Goal: Book appointment/travel/reservation

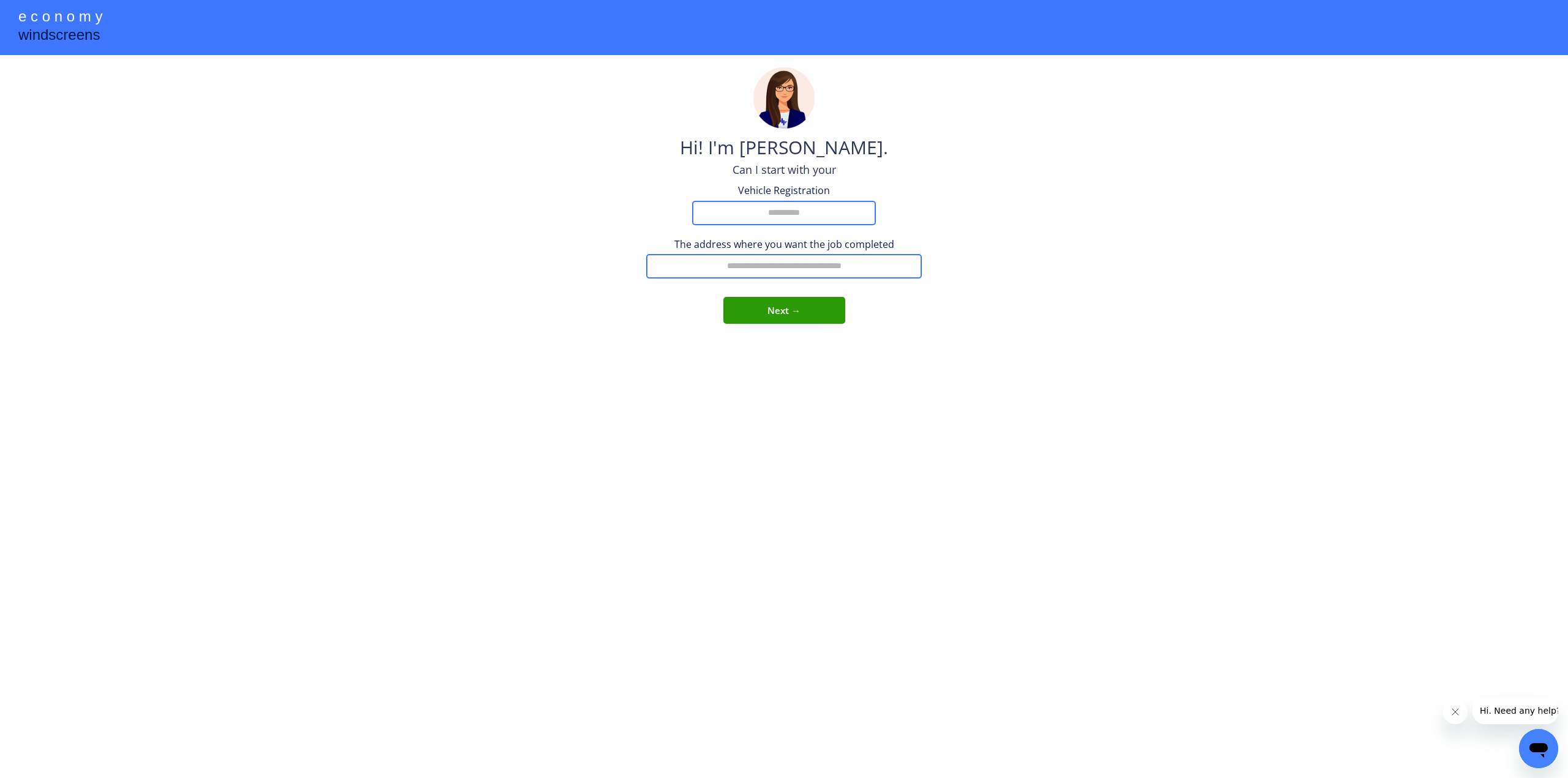
click at [782, 205] on input "input" at bounding box center [784, 213] width 184 height 24
type input "*****"
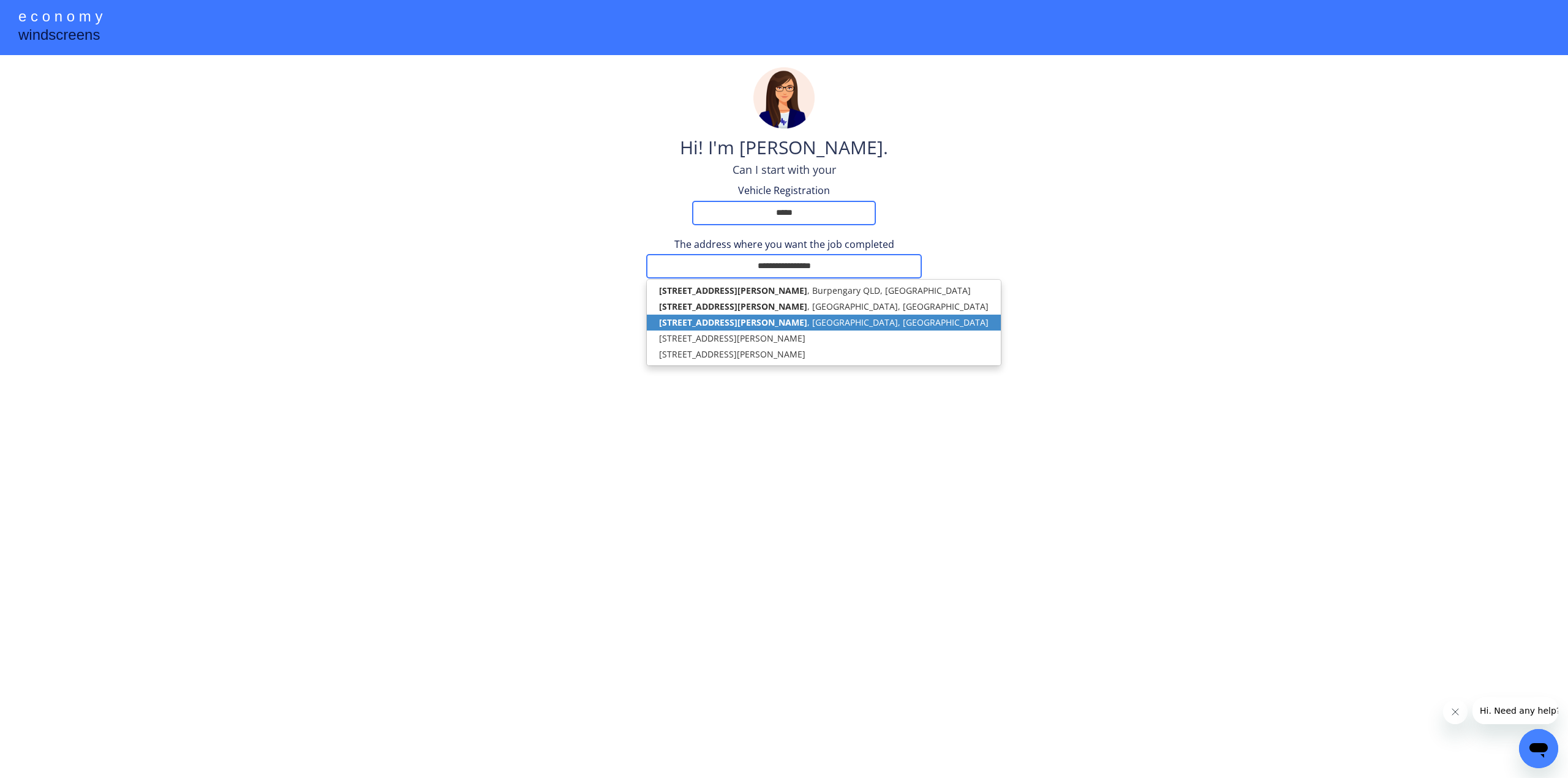
click at [800, 315] on p "2 Charmaine Court , Albany Creek QLD, Australia" at bounding box center [823, 322] width 354 height 16
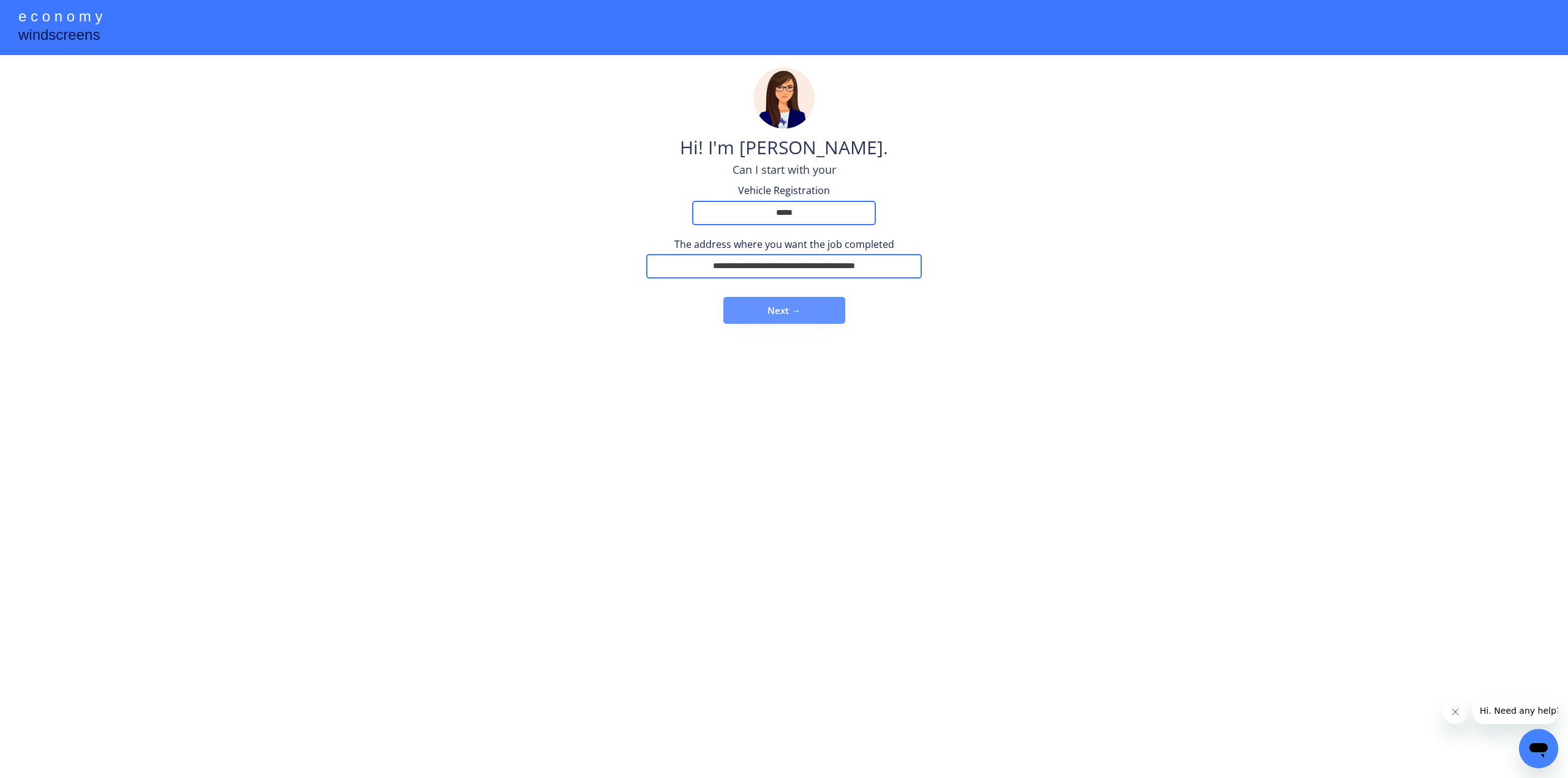
type input "**********"
click at [776, 304] on button "Next →" at bounding box center [785, 311] width 122 height 27
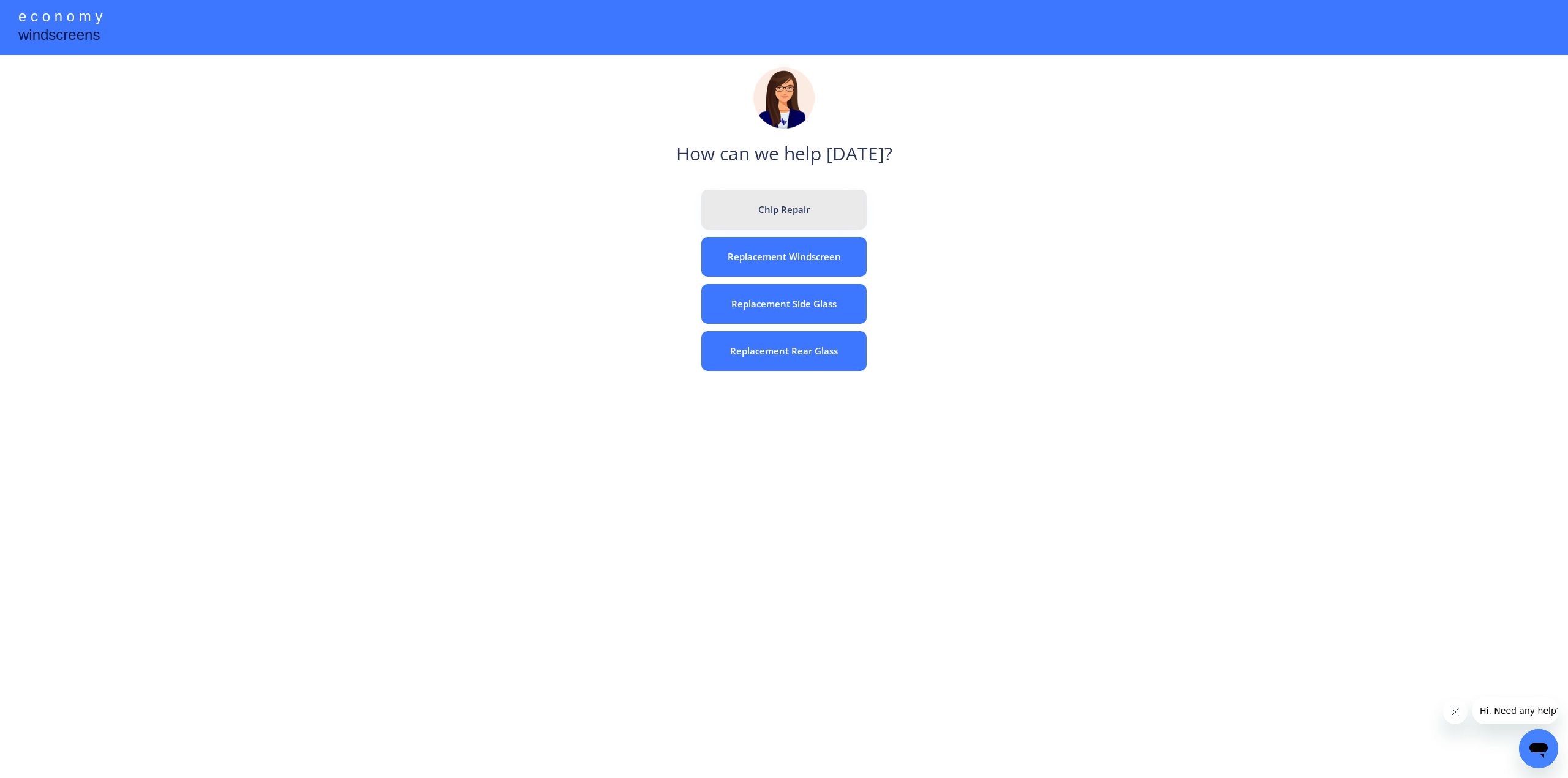
click at [757, 203] on button "Chip Repair" at bounding box center [784, 210] width 166 height 40
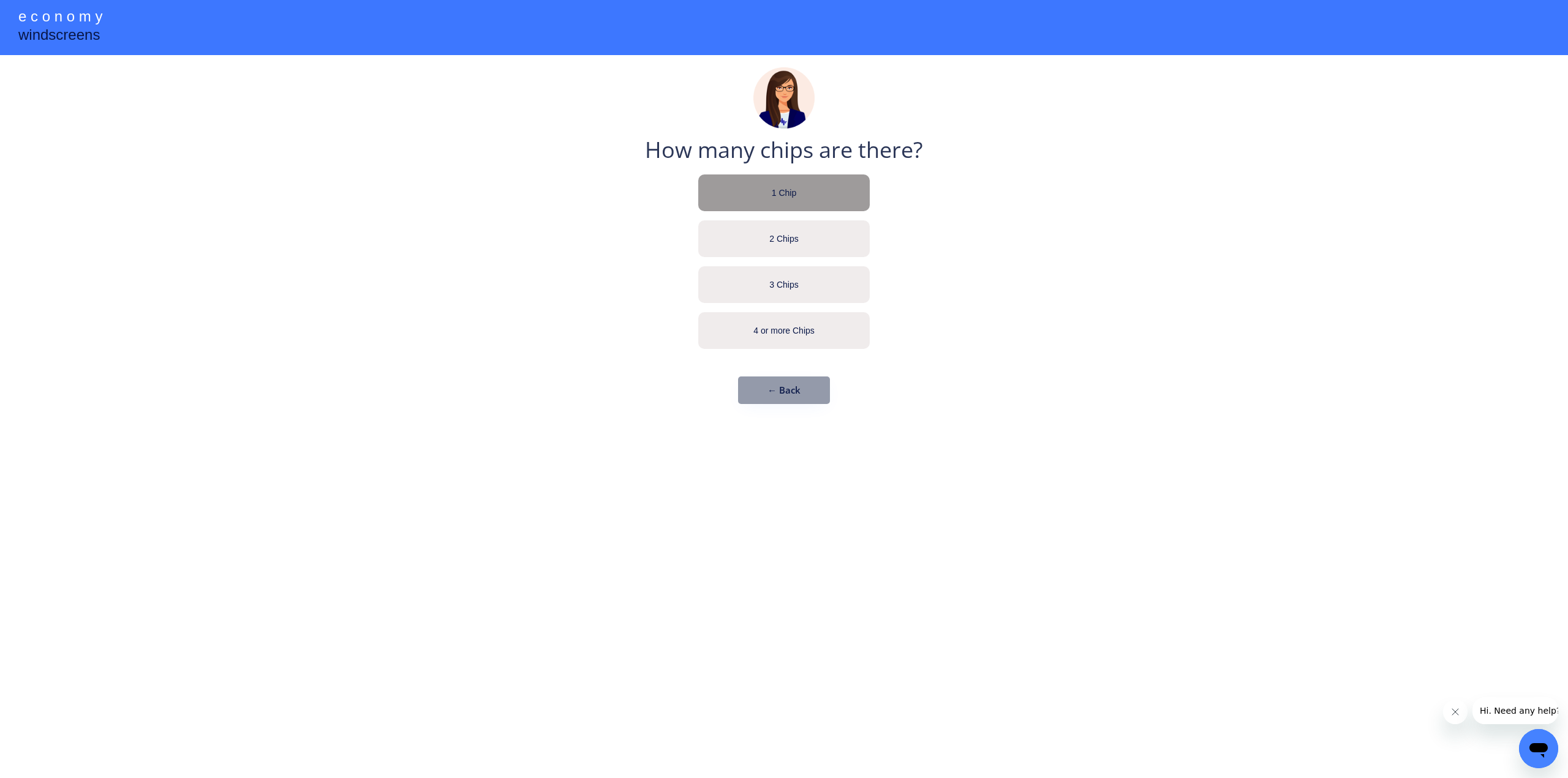
click at [749, 199] on div "1 Chip" at bounding box center [784, 193] width 73 height 12
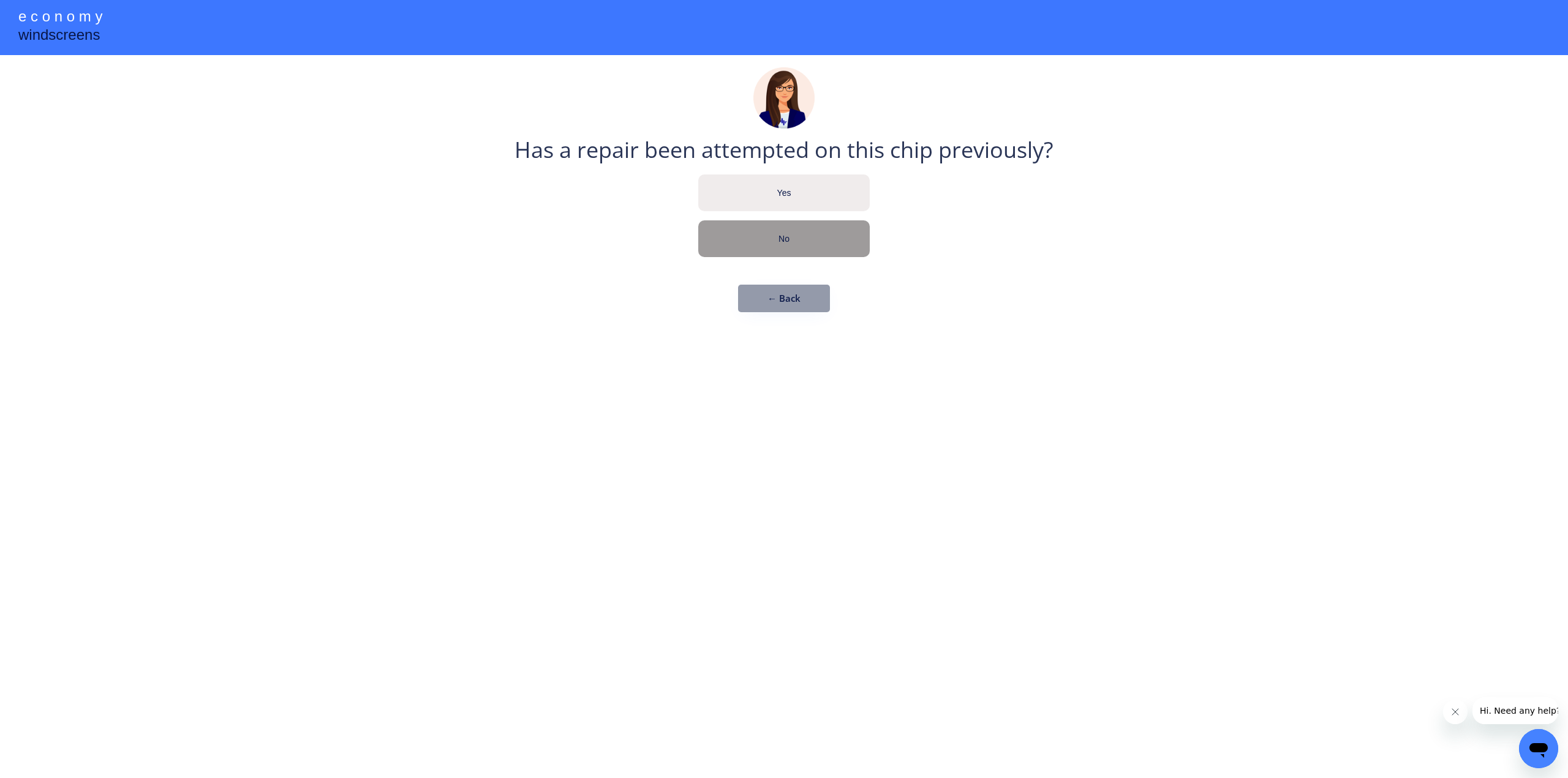
click at [760, 241] on div "No" at bounding box center [784, 239] width 73 height 12
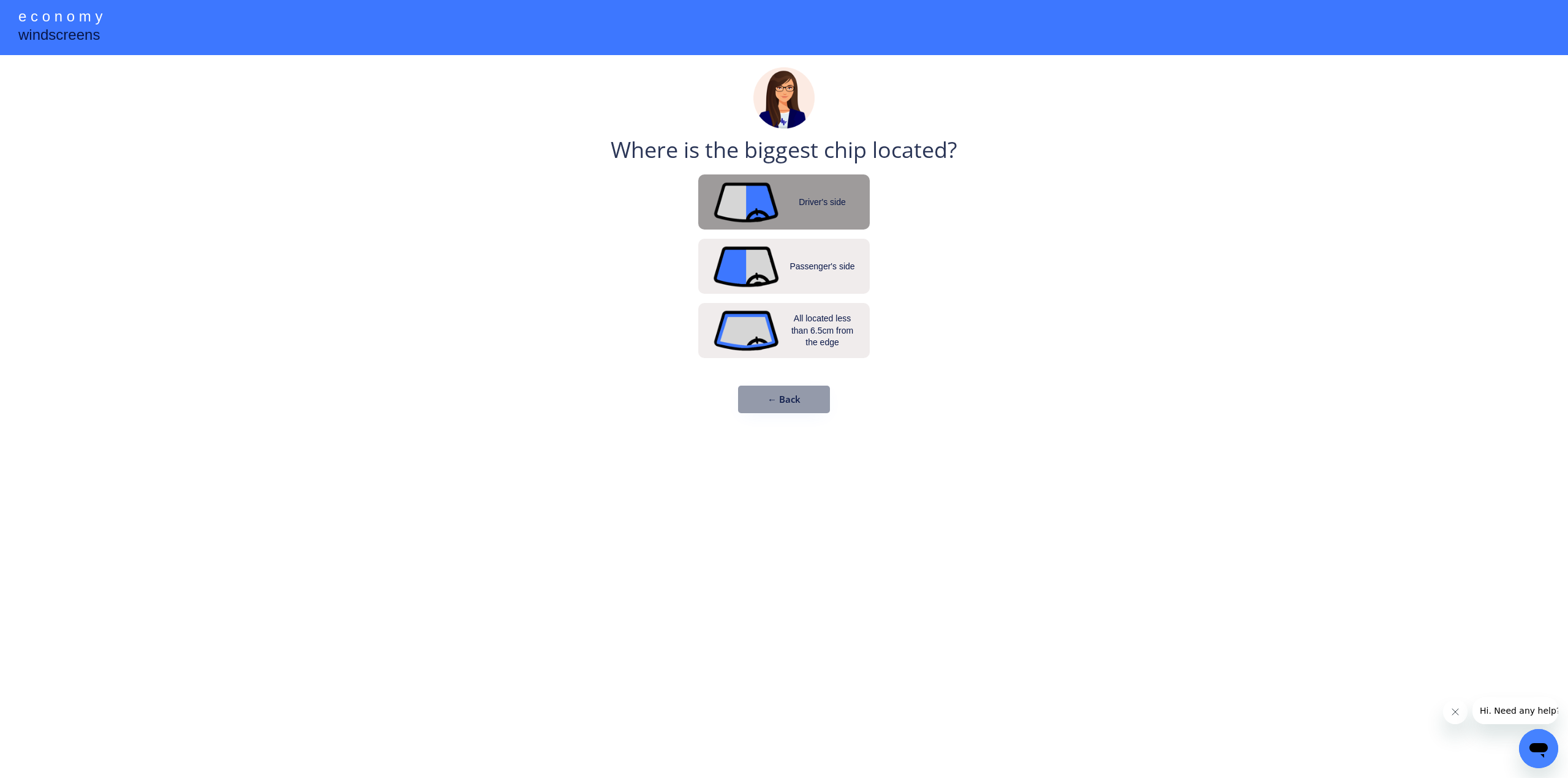
click at [754, 202] on img at bounding box center [745, 202] width 67 height 44
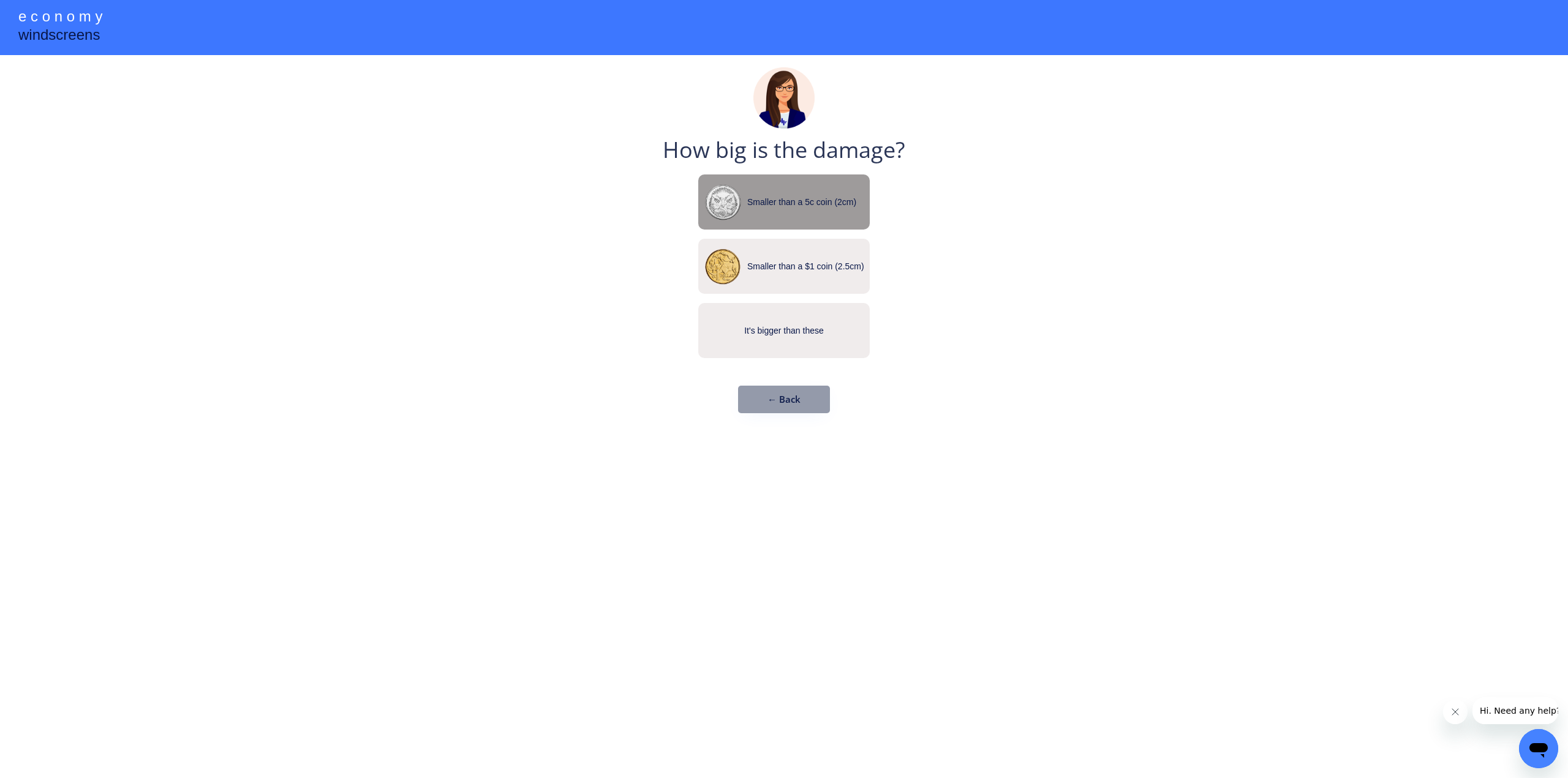
click at [738, 226] on div "Smaller than a 5c coin (2cm)" at bounding box center [783, 202] width 171 height 55
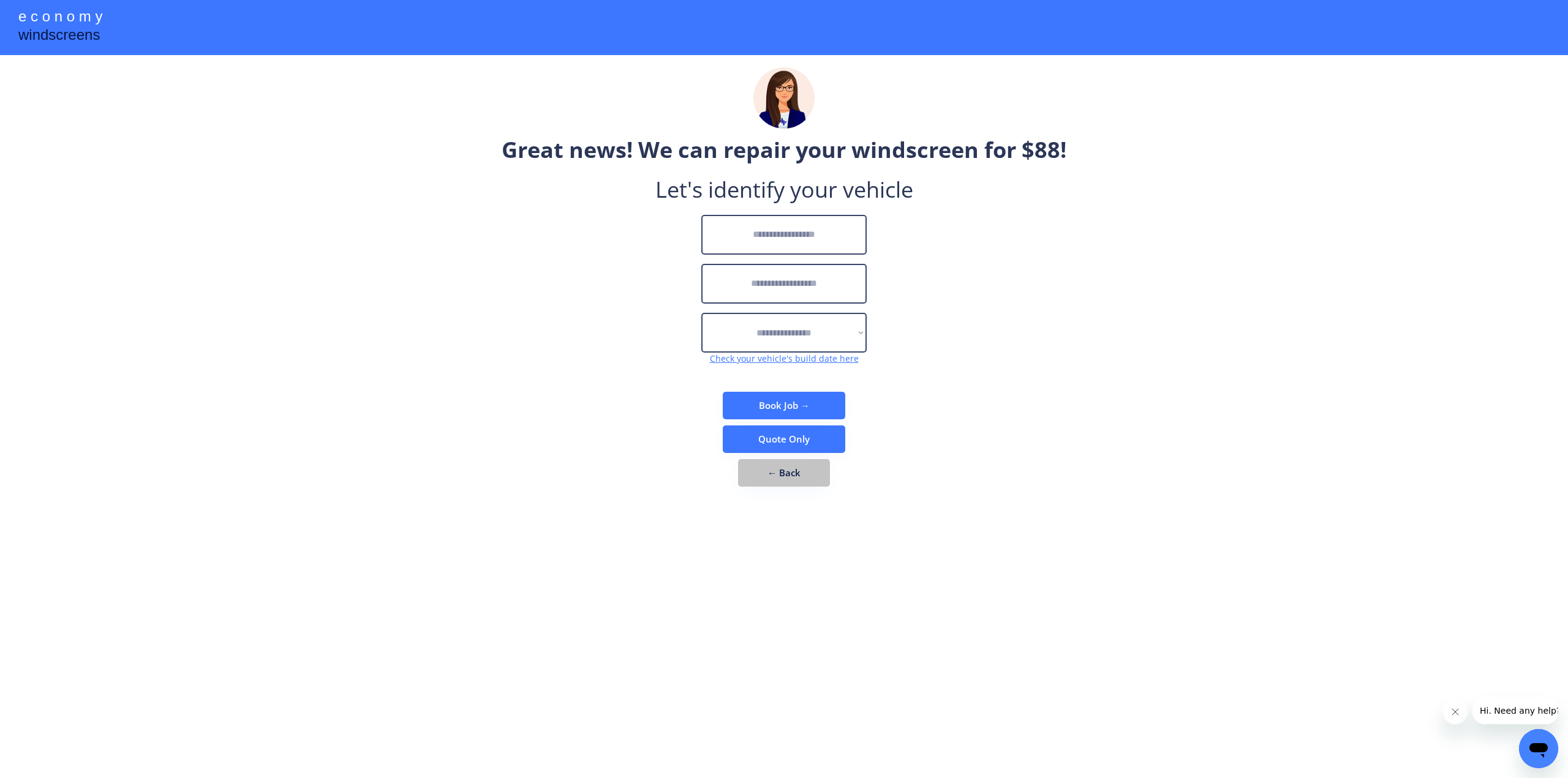
click at [778, 480] on button "← Back" at bounding box center [783, 472] width 92 height 28
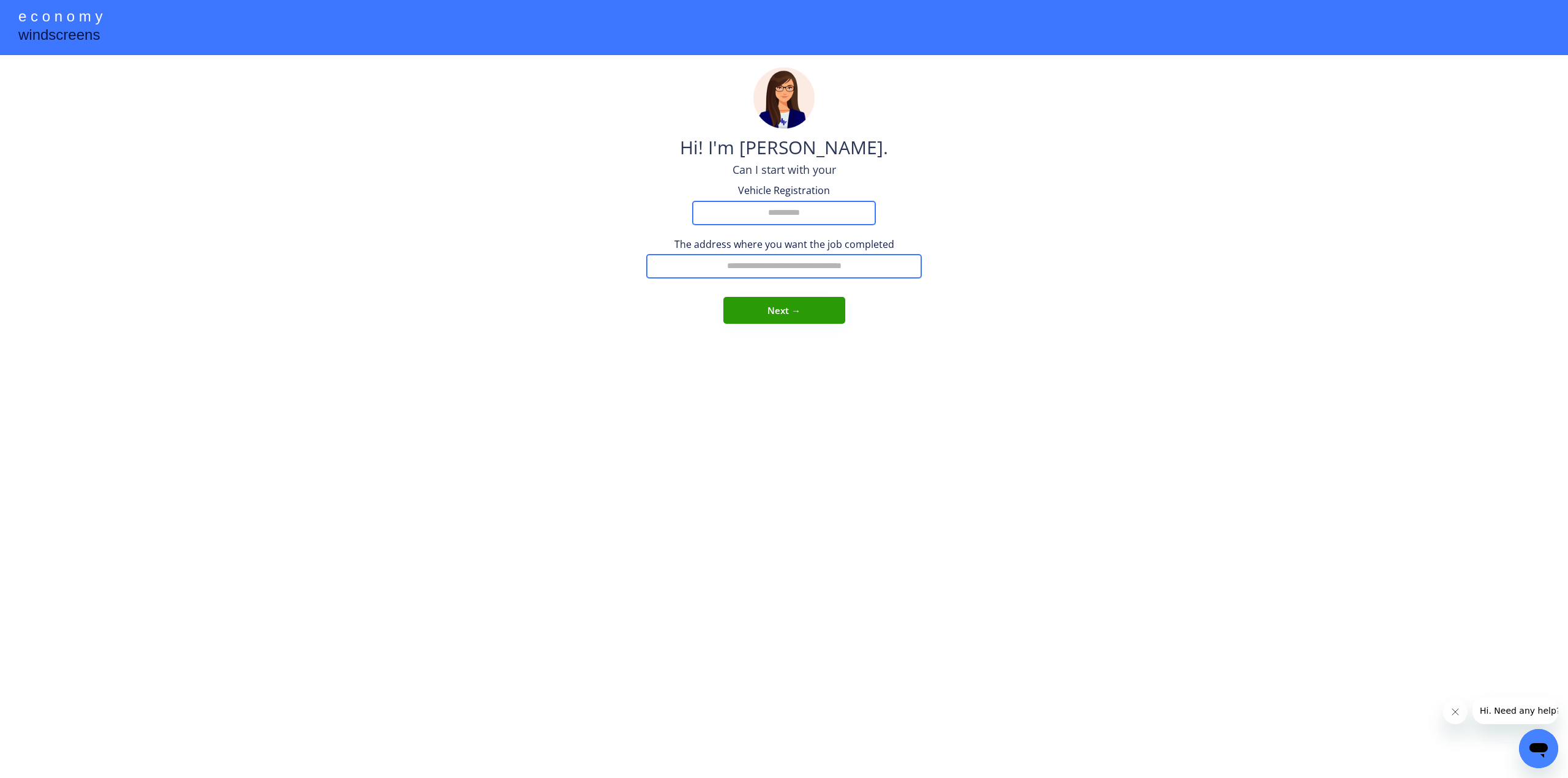
click at [778, 210] on input "input" at bounding box center [784, 213] width 184 height 24
click at [45, 466] on div "e c o n o m y windscreens Hi! I'm Madeline. Can I start with your Vehicle Regis…" at bounding box center [784, 389] width 1568 height 778
click at [109, 433] on div "e c o n o m y windscreens Hi! I'm Madeline. Can I start with your Vehicle Regis…" at bounding box center [784, 389] width 1568 height 778
click at [390, 331] on div "e c o n o m y windscreens Hi! I'm Madeline. Can I start with your Vehicle Regis…" at bounding box center [784, 389] width 1568 height 778
